Goal: Navigation & Orientation: Find specific page/section

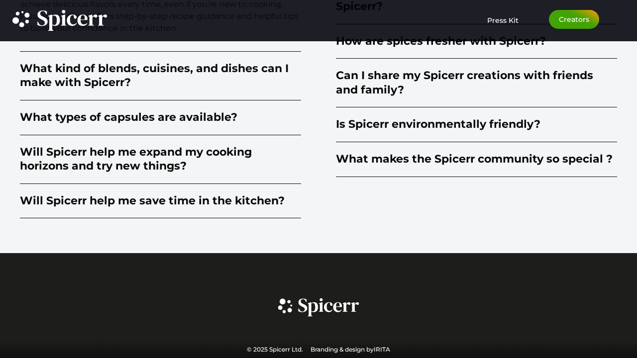
scroll to position [2482, 0]
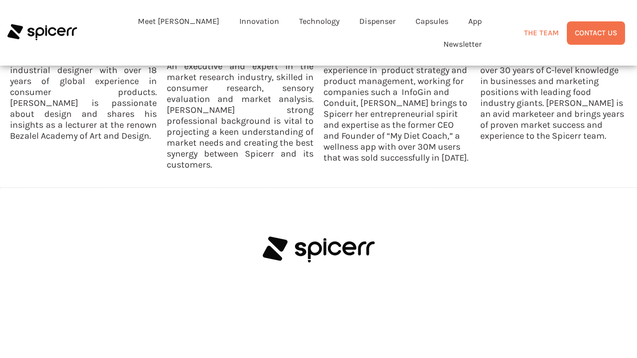
scroll to position [842, 0]
